Goal: Transaction & Acquisition: Purchase product/service

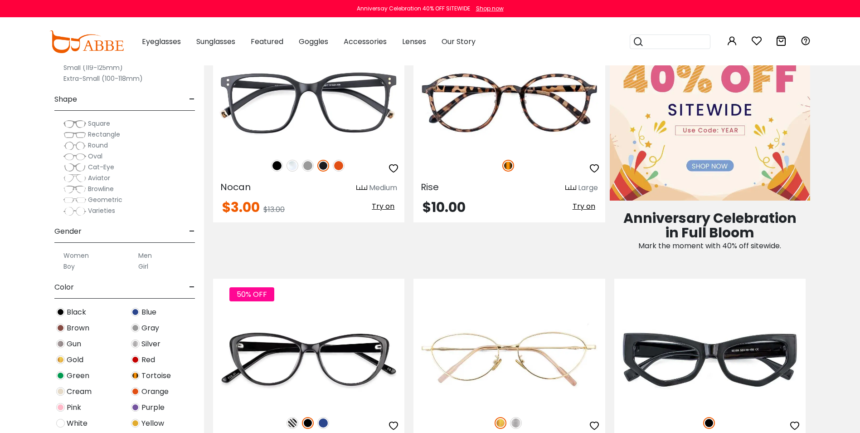
scroll to position [408, 0]
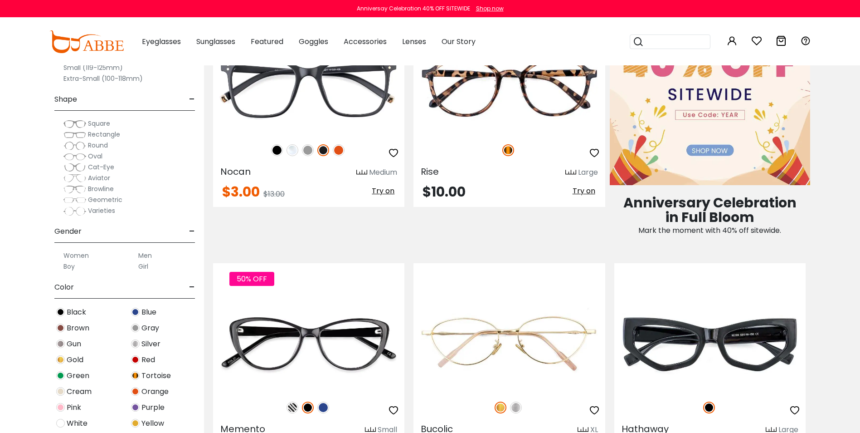
click at [149, 257] on label "Men" at bounding box center [145, 255] width 14 height 11
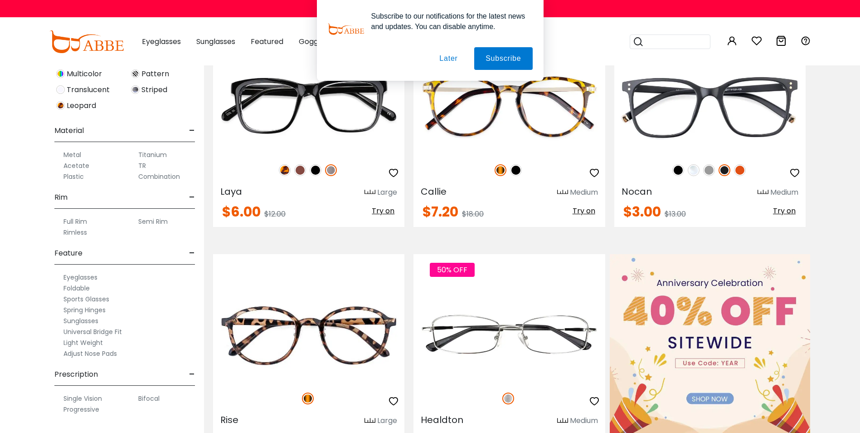
scroll to position [181, 0]
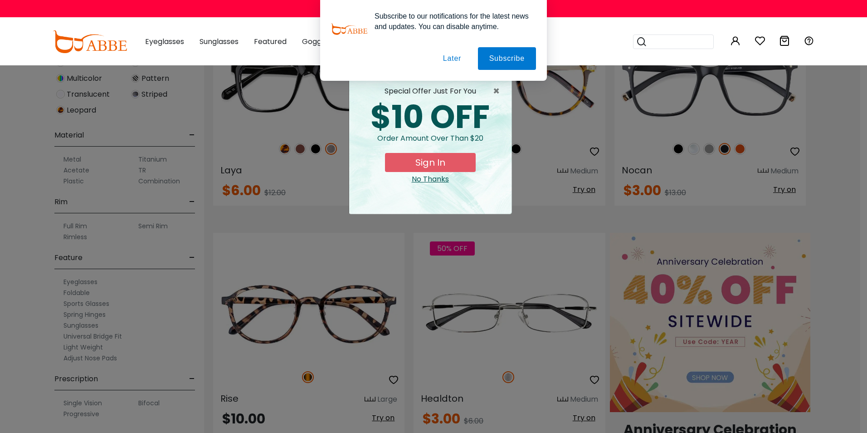
click at [443, 178] on div "No Thanks" at bounding box center [430, 179] width 148 height 11
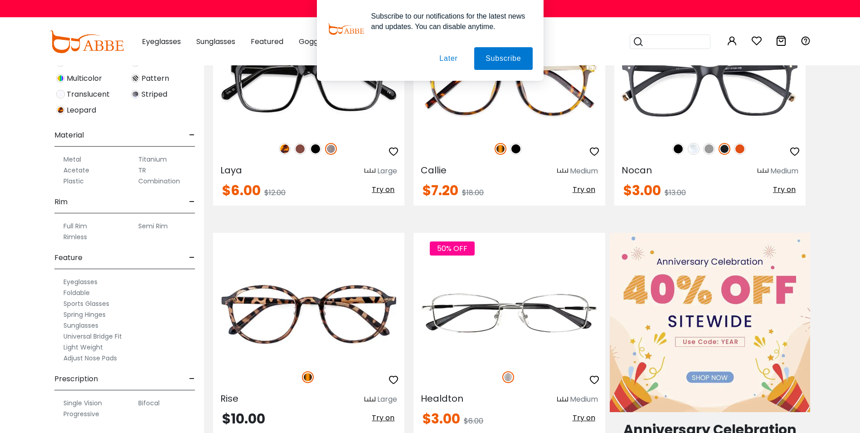
click at [83, 225] on label "Full Rim" at bounding box center [75, 225] width 24 height 11
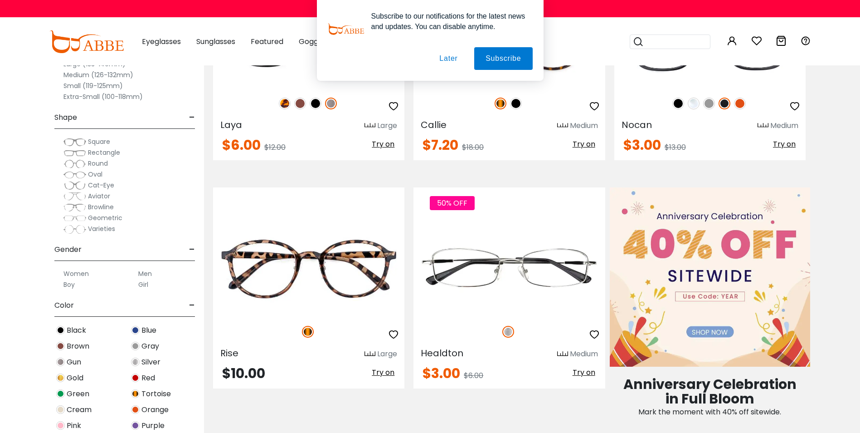
click at [95, 140] on span "Square" at bounding box center [99, 141] width 22 height 9
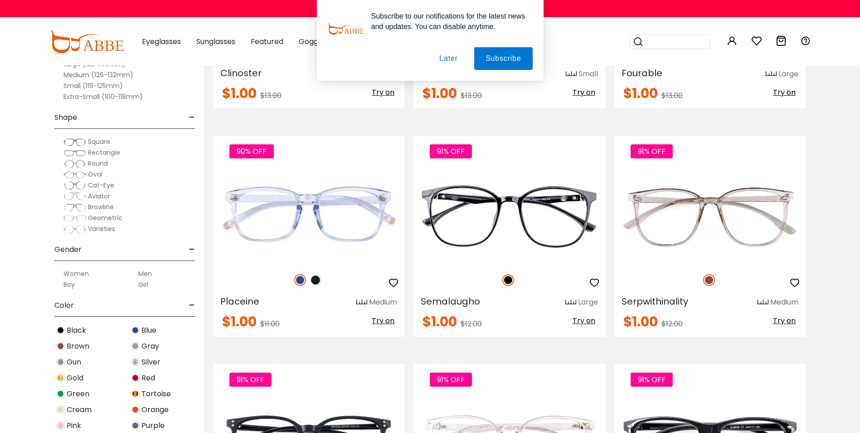
scroll to position [1950, 0]
